Goal: Task Accomplishment & Management: Manage account settings

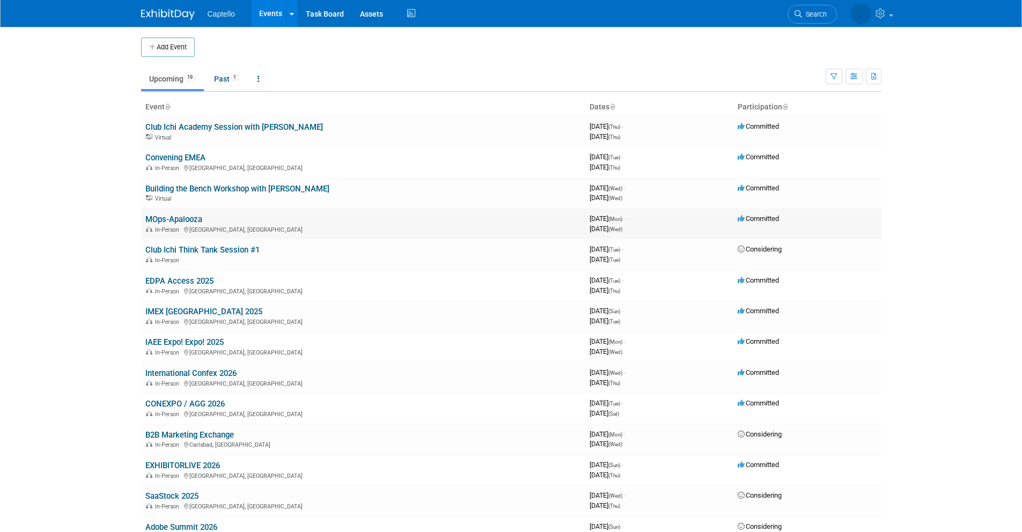
click at [182, 218] on link "MOps-Apalooza" at bounding box center [173, 220] width 57 height 10
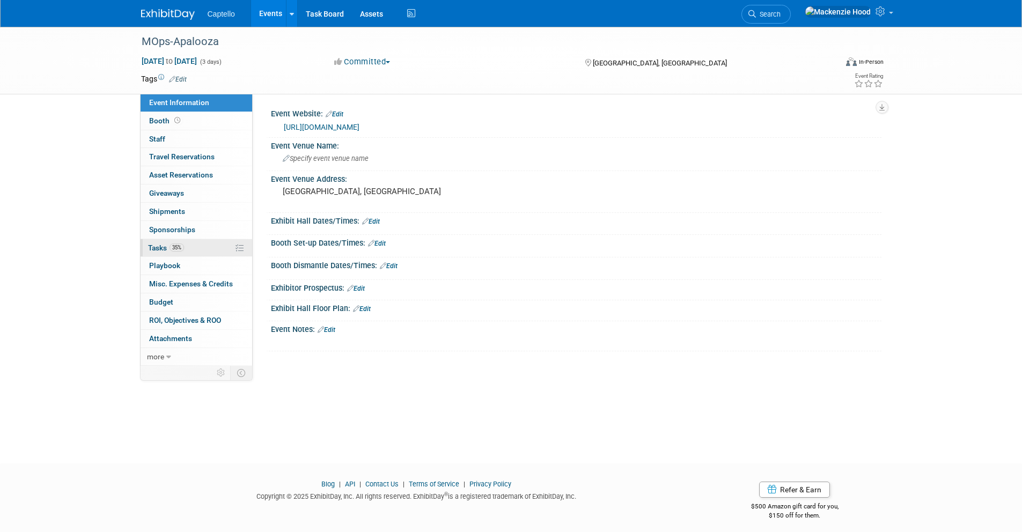
click at [204, 245] on link "35% Tasks 35%" at bounding box center [197, 248] width 112 height 18
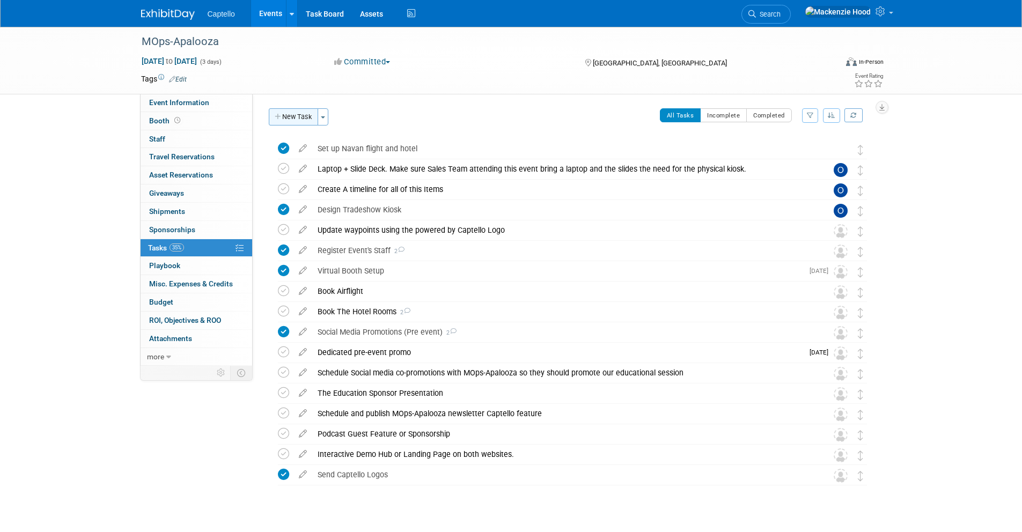
click at [276, 114] on icon "button" at bounding box center [279, 117] width 8 height 7
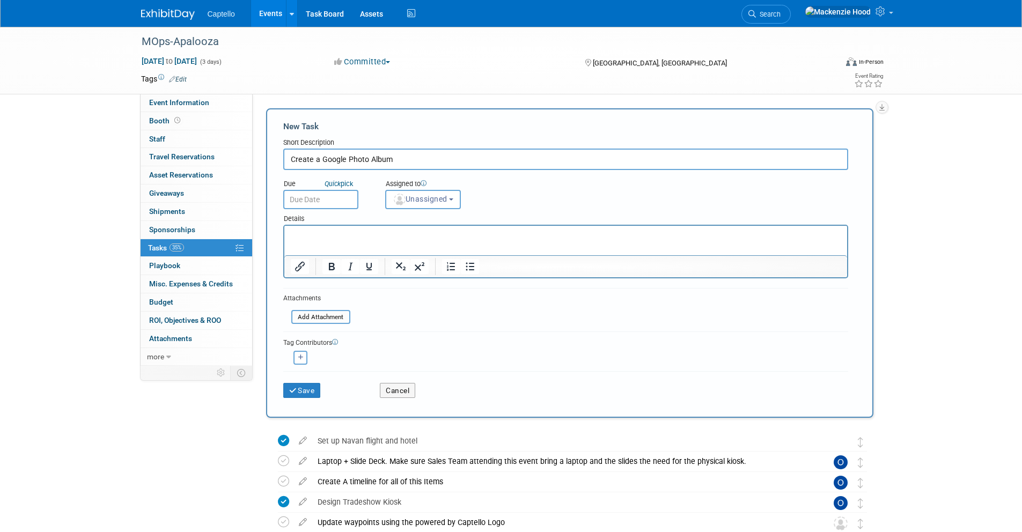
type input "Create a Google Photo Album"
click at [446, 206] on button "Unassigned" at bounding box center [423, 199] width 76 height 19
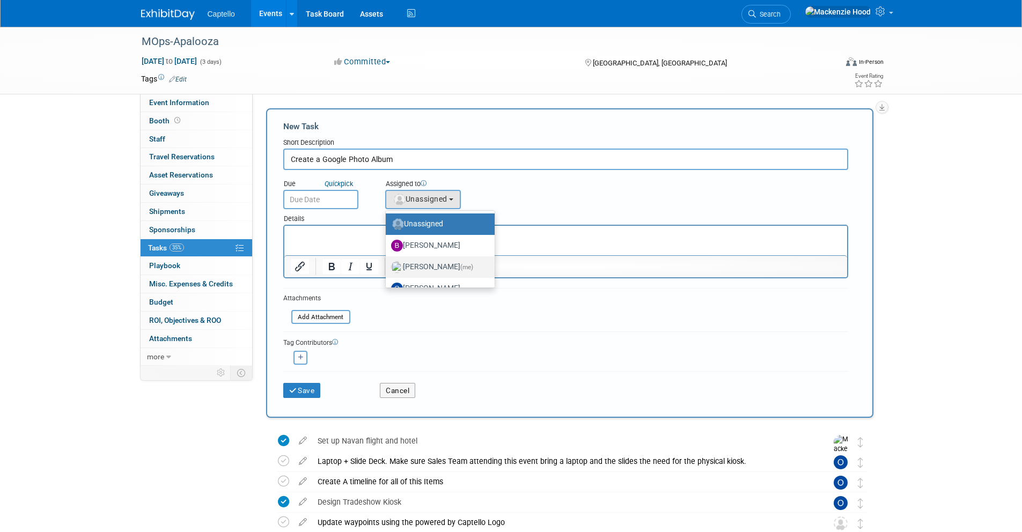
click at [453, 264] on label "Mackenzie Hood (me)" at bounding box center [437, 267] width 93 height 17
click at [387, 264] on input "Mackenzie Hood (me)" at bounding box center [383, 265] width 7 height 7
select select "09504ed2-55fe-4fab-ae44-643f087ac216"
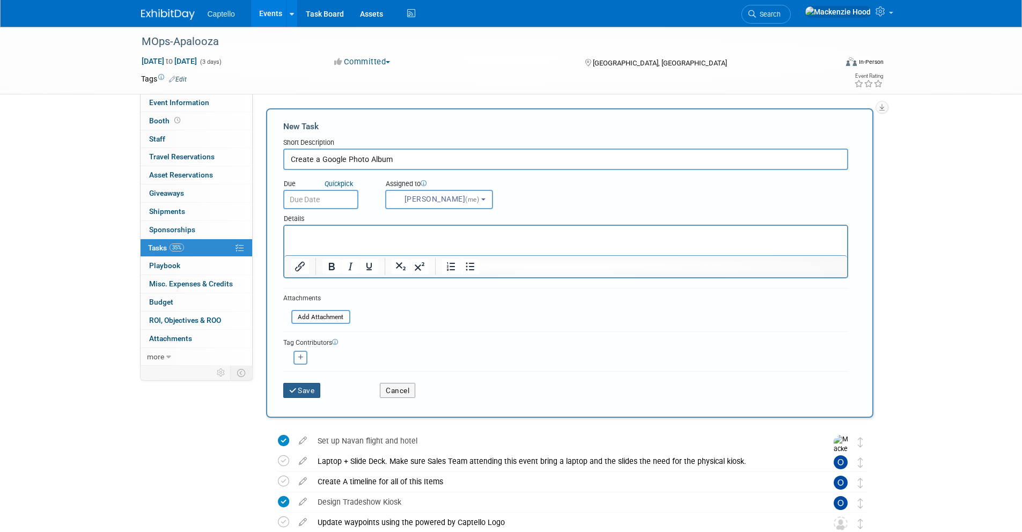
click at [284, 394] on button "Save" at bounding box center [302, 390] width 38 height 15
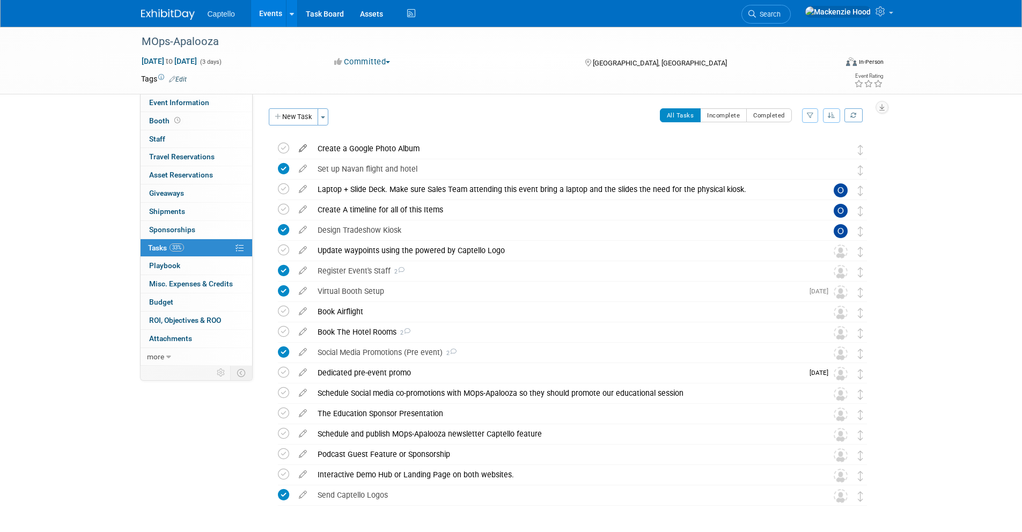
click at [301, 145] on icon at bounding box center [302, 145] width 19 height 13
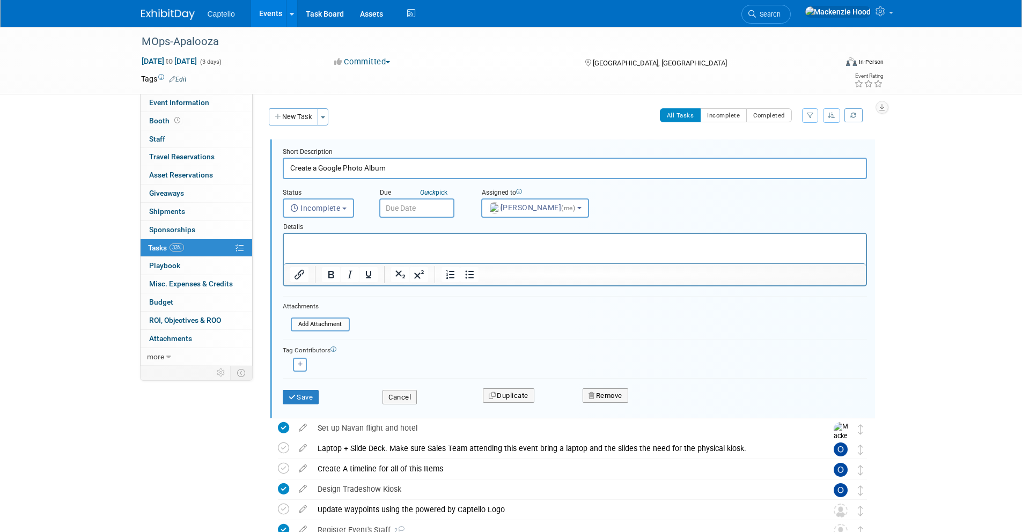
click at [303, 247] on p "Rich Text Area. Press ALT-0 for help." at bounding box center [575, 243] width 570 height 10
click at [388, 388] on div "Cancel" at bounding box center [424, 394] width 100 height 22
click at [390, 390] on button "Cancel" at bounding box center [399, 397] width 34 height 15
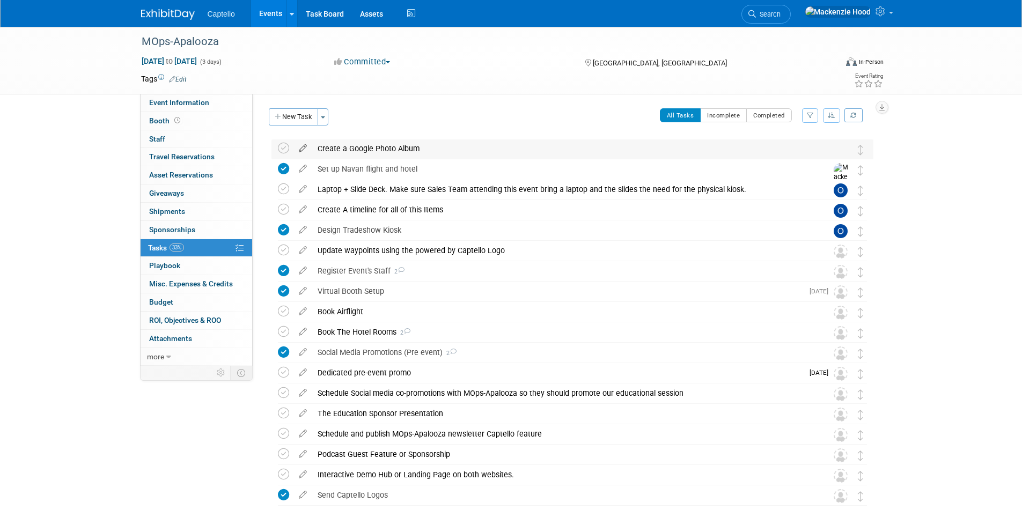
click at [301, 144] on icon at bounding box center [302, 145] width 19 height 13
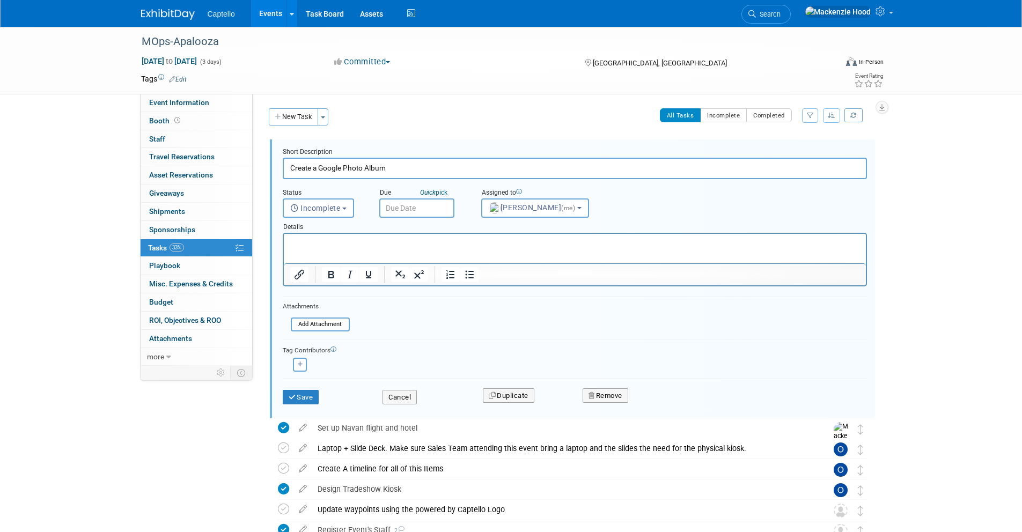
click at [303, 241] on p "Rich Text Area. Press ALT-0 for help." at bounding box center [575, 243] width 570 height 10
click at [301, 393] on button "Save" at bounding box center [301, 397] width 36 height 15
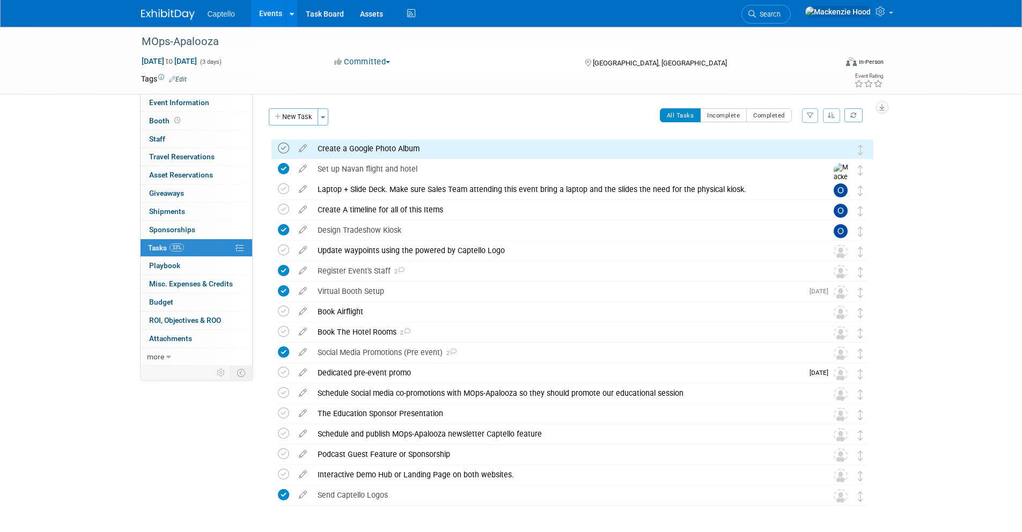
click at [284, 148] on icon at bounding box center [283, 148] width 11 height 11
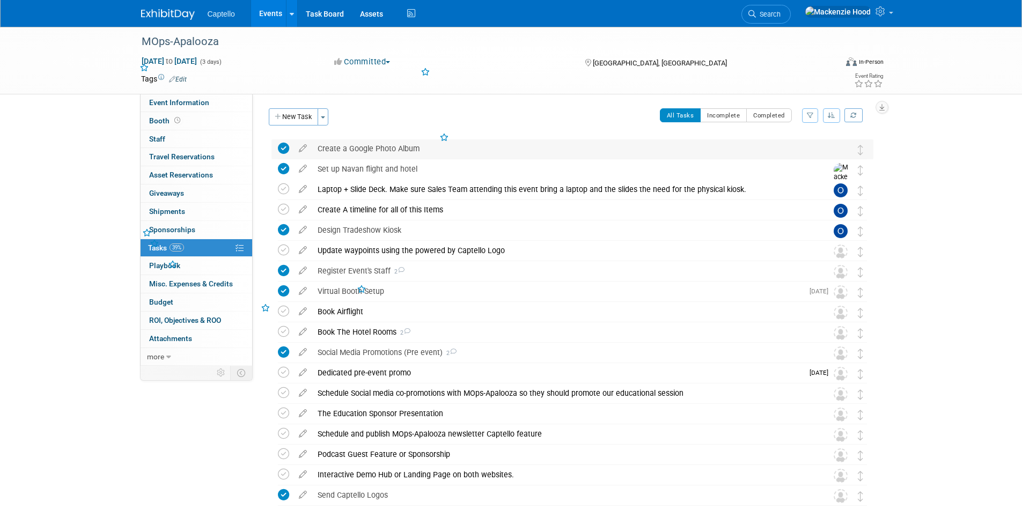
click at [372, 150] on div "Create a Google Photo Album" at bounding box center [562, 148] width 500 height 18
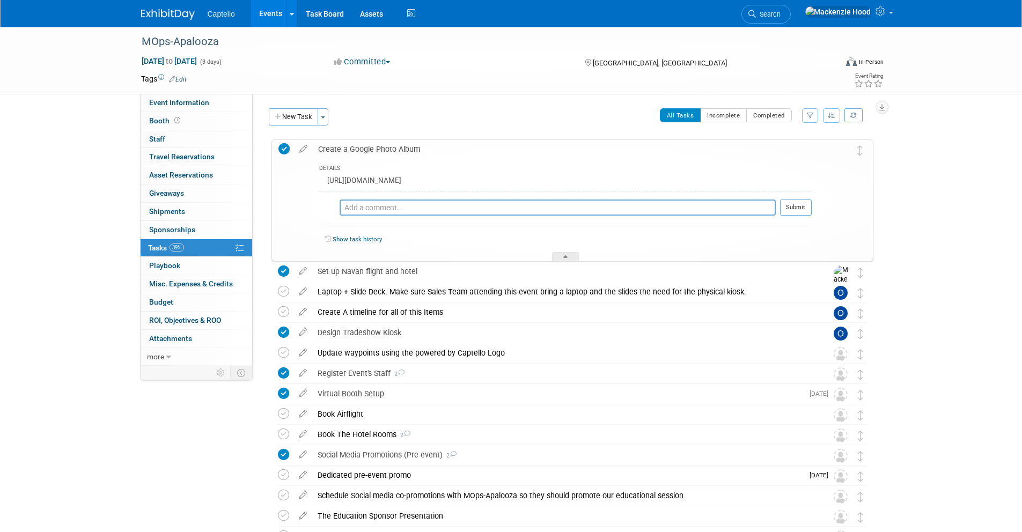
click at [411, 144] on div "Create a Google Photo Album" at bounding box center [562, 149] width 499 height 18
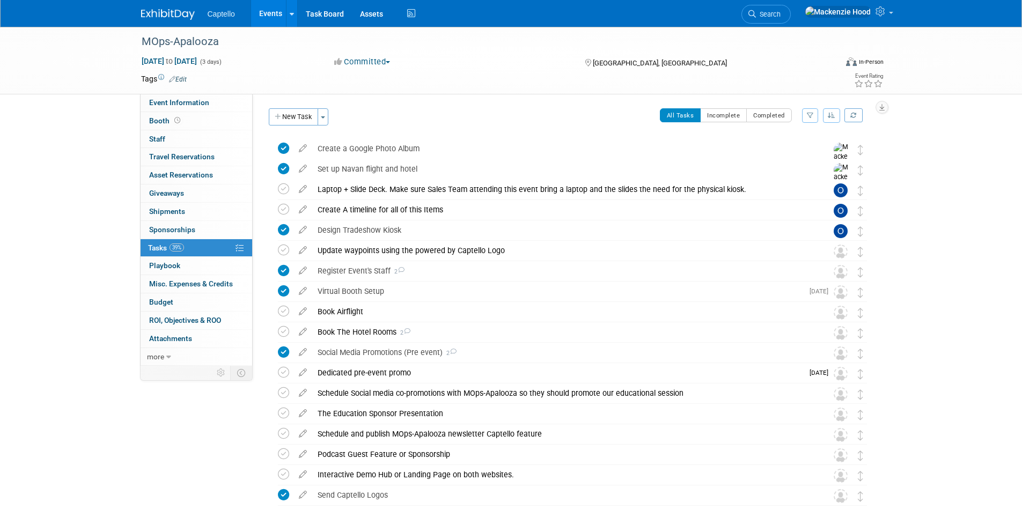
click at [148, 16] on img at bounding box center [168, 14] width 54 height 11
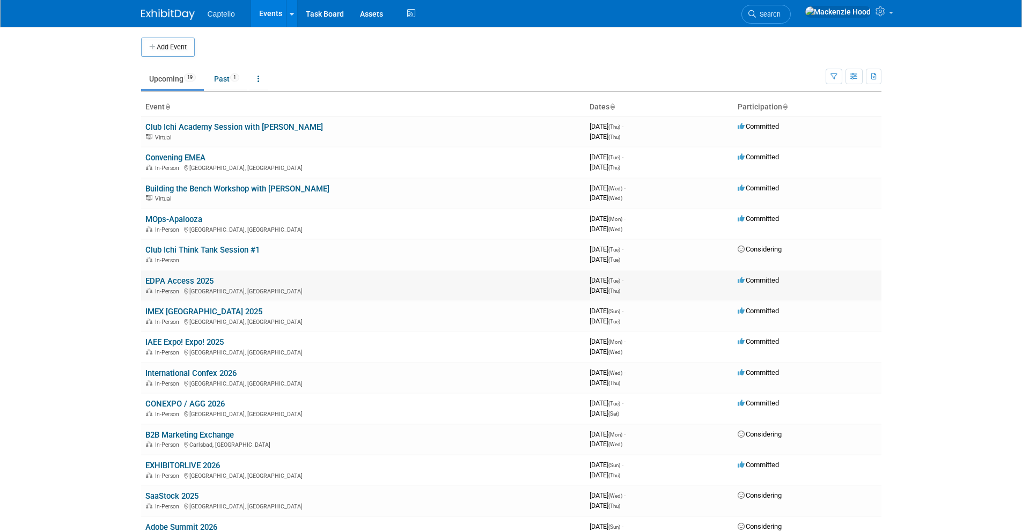
click at [153, 285] on link "EDPA Access 2025" at bounding box center [179, 281] width 68 height 10
